Goal: Find specific page/section

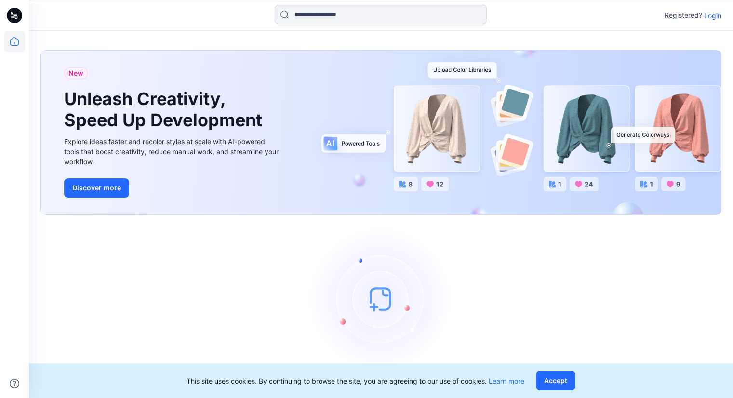
click at [710, 16] on p "Login" at bounding box center [712, 16] width 17 height 10
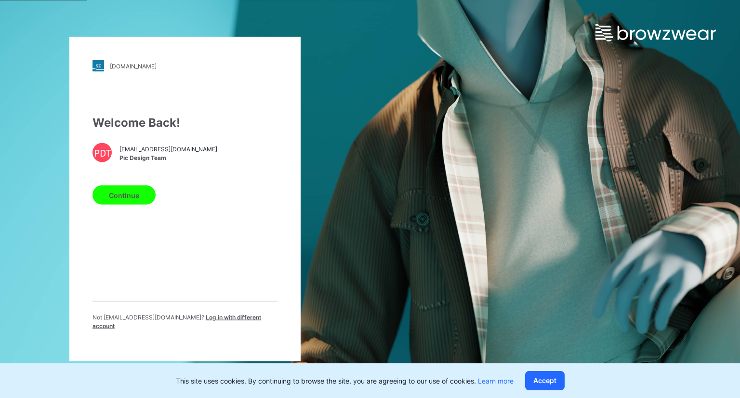
click at [131, 195] on button "Continue" at bounding box center [124, 195] width 63 height 19
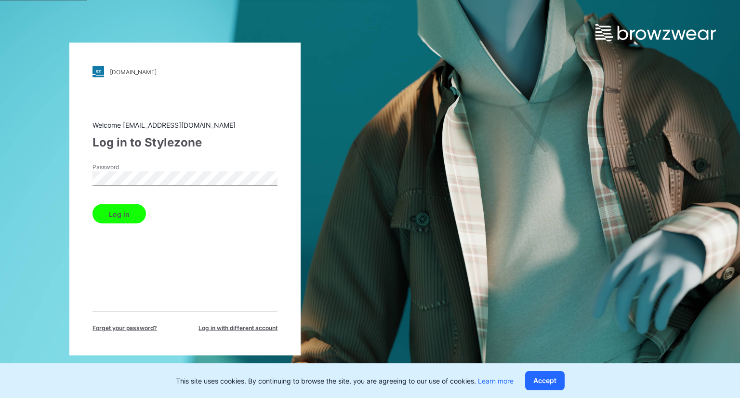
click at [137, 216] on button "Log in" at bounding box center [119, 213] width 53 height 19
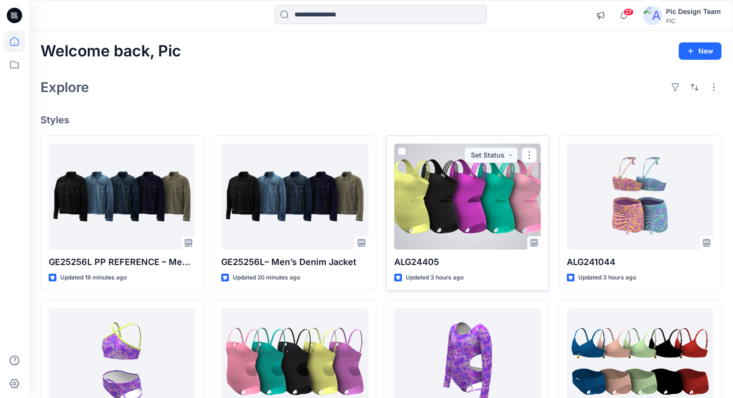
click at [486, 179] on div at bounding box center [467, 197] width 147 height 106
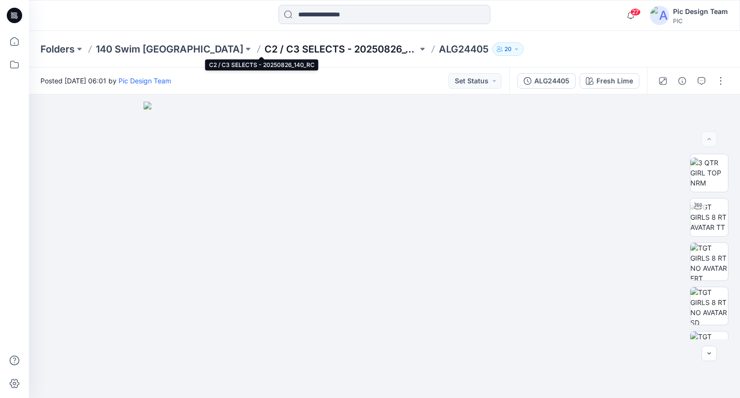
click at [265, 49] on p "C2 / C3 SELECTS - 20250826_140_RC" at bounding box center [341, 48] width 153 height 13
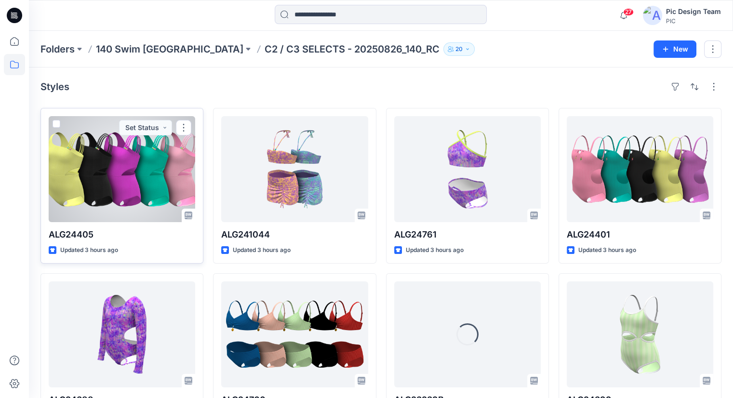
click at [182, 163] on div at bounding box center [122, 169] width 147 height 106
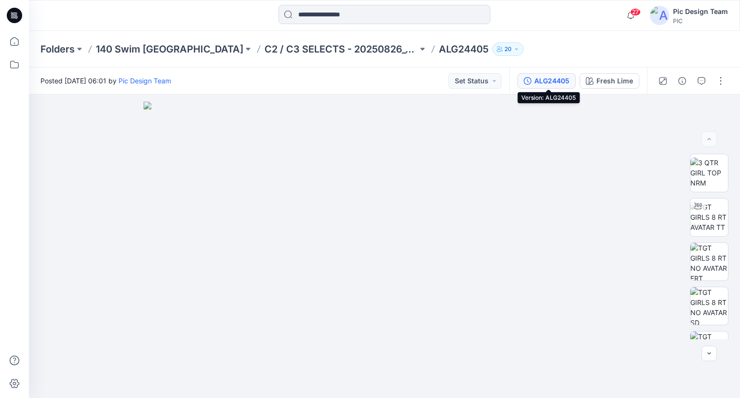
click at [551, 78] on div "ALG24405" at bounding box center [551, 81] width 35 height 11
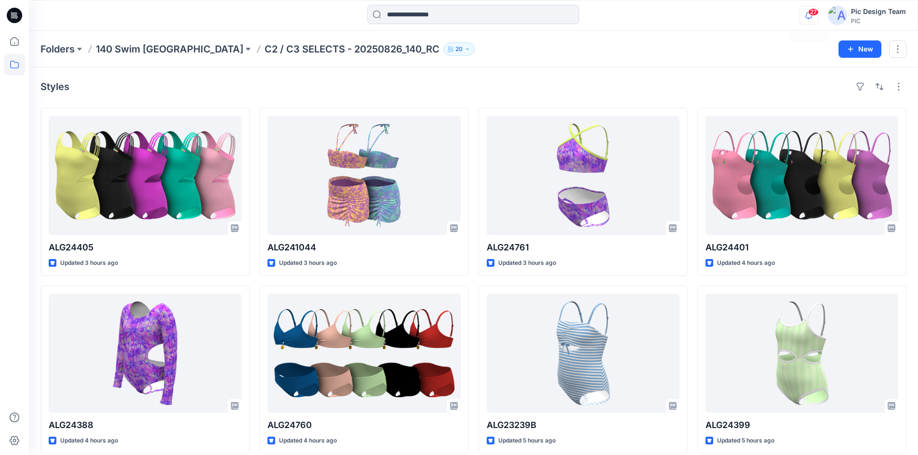
click at [733, 16] on icon "button" at bounding box center [809, 15] width 18 height 19
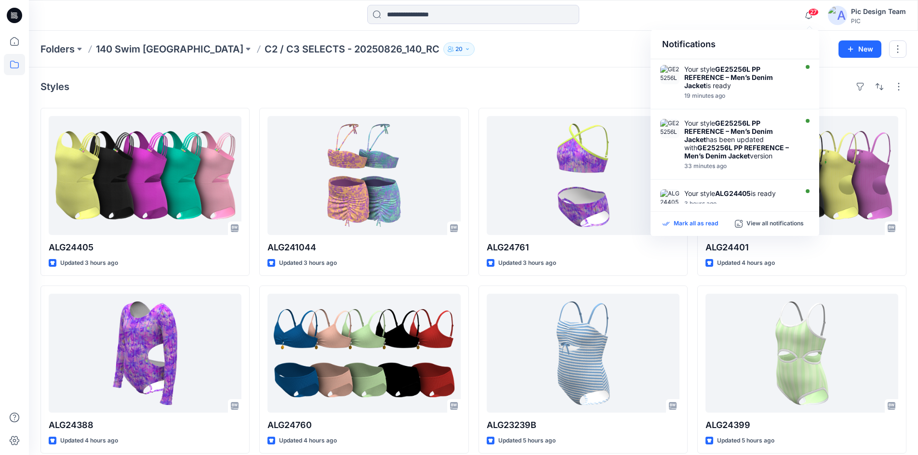
click at [705, 221] on p "Mark all as read" at bounding box center [696, 224] width 44 height 9
click at [733, 18] on icon "button" at bounding box center [809, 15] width 18 height 19
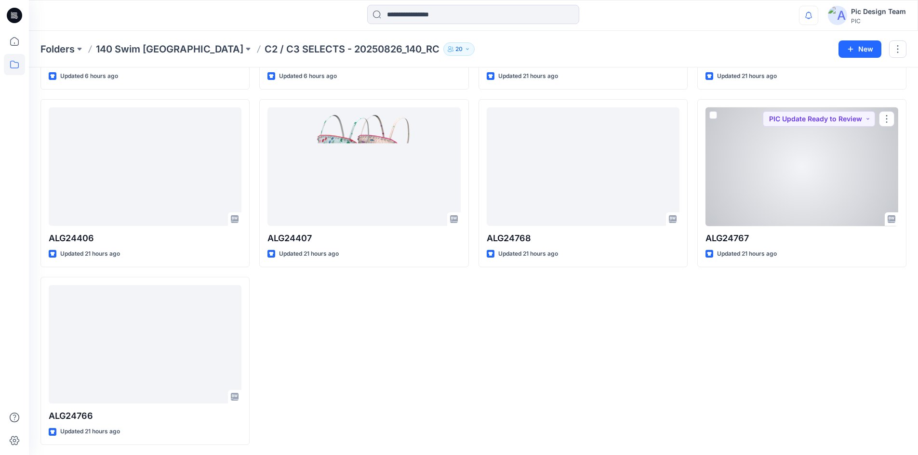
scroll to position [544, 0]
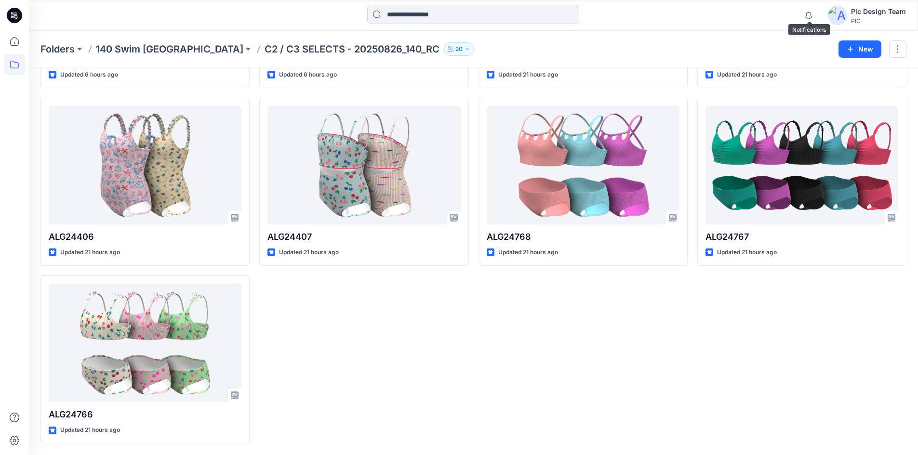
click at [15, 20] on icon at bounding box center [14, 15] width 15 height 15
